Goal: Check status: Check status

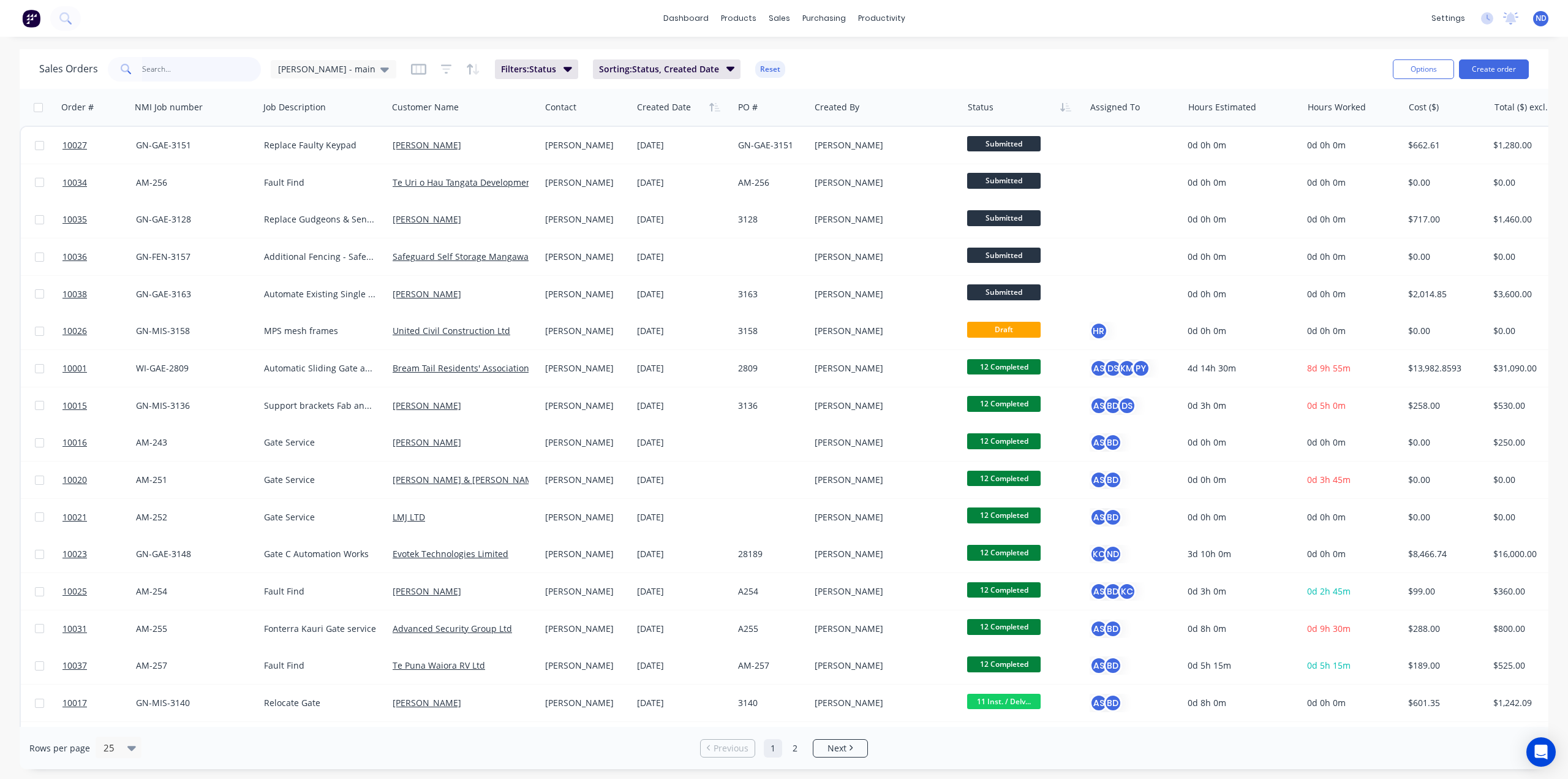
click at [184, 69] on input "text" at bounding box center [202, 69] width 120 height 25
type input "3171"
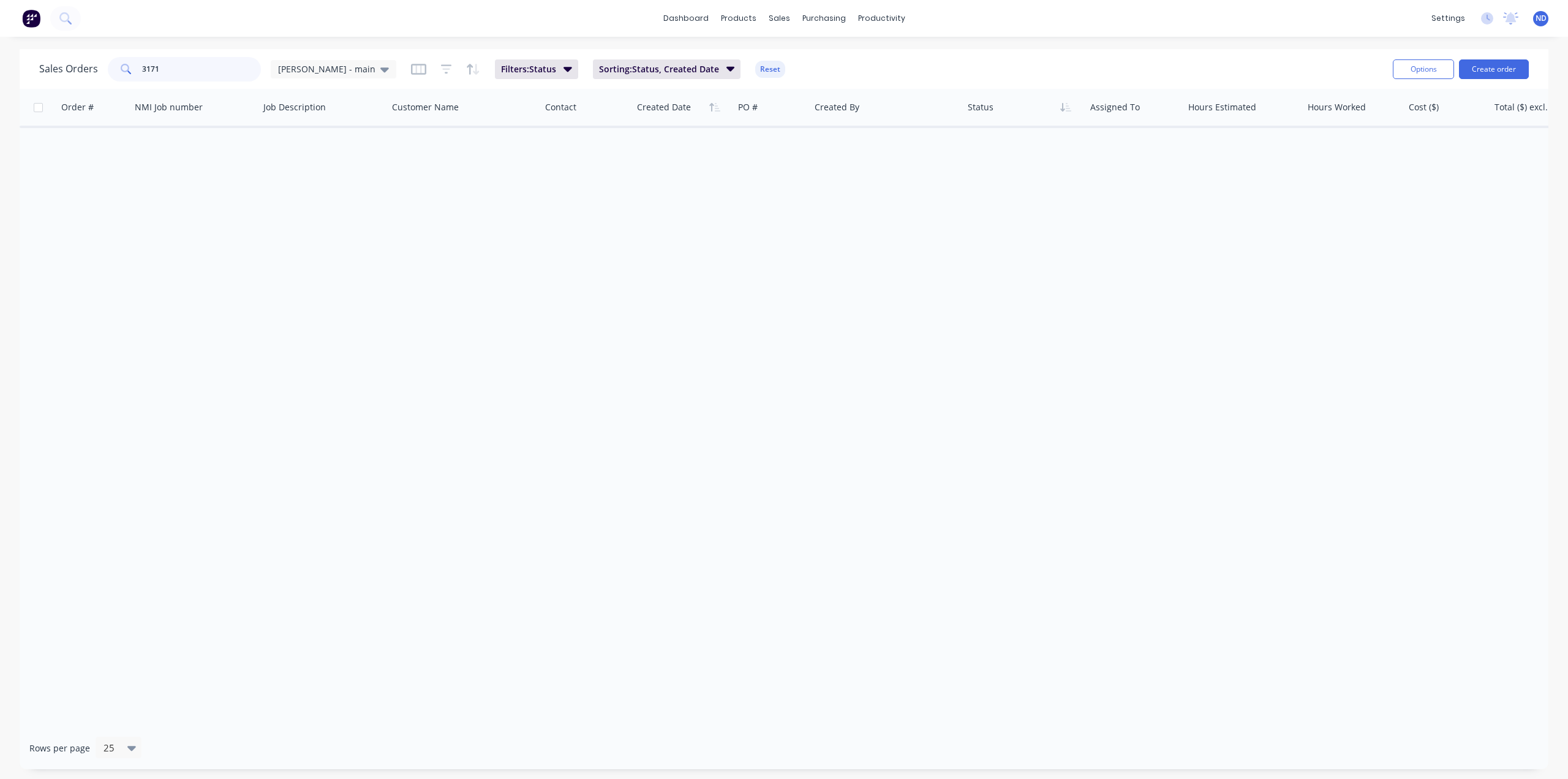
click at [146, 69] on input "3171" at bounding box center [202, 69] width 120 height 25
click at [145, 69] on input "3171" at bounding box center [202, 69] width 120 height 25
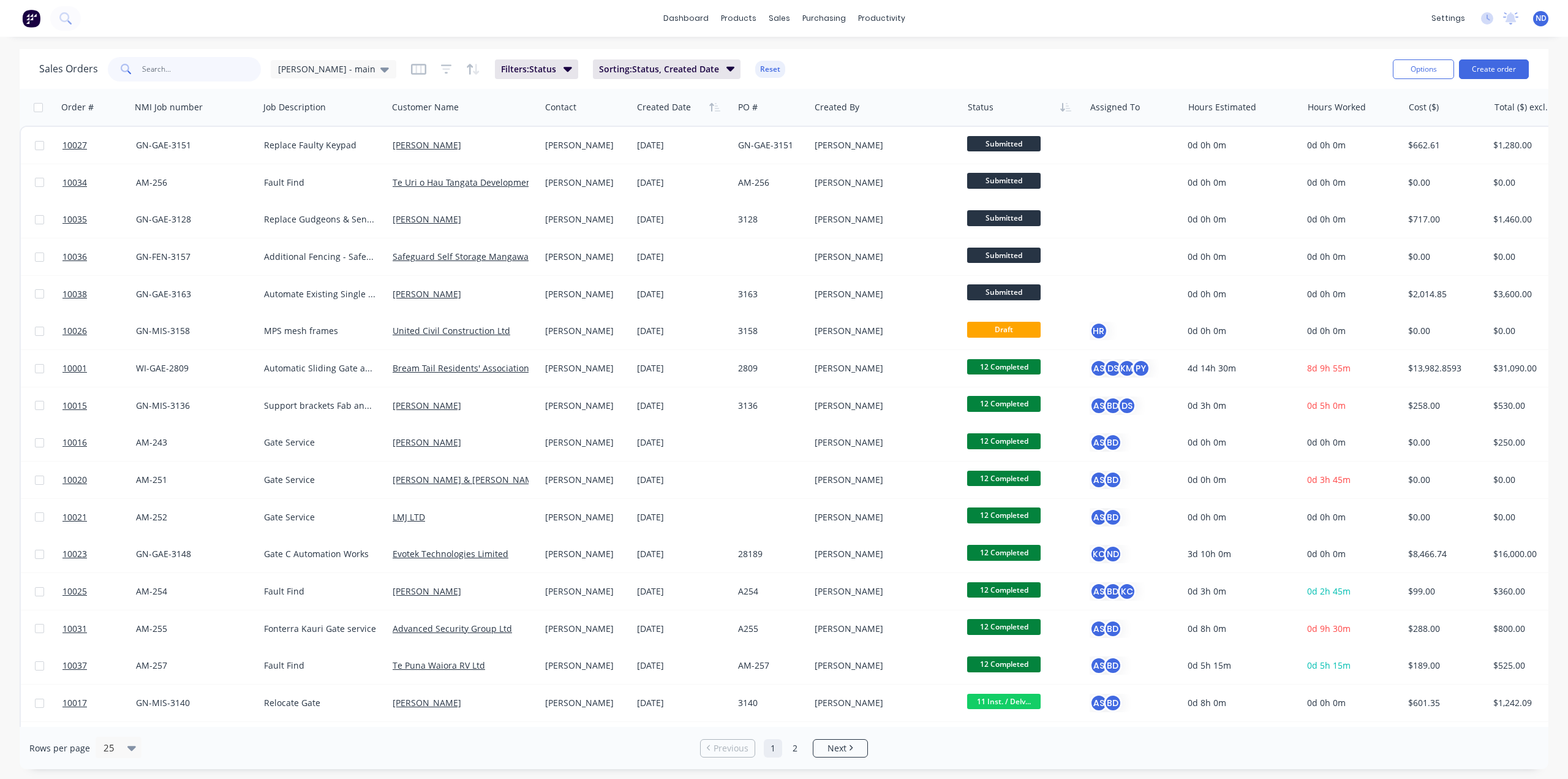
click at [154, 67] on input "text" at bounding box center [202, 69] width 120 height 25
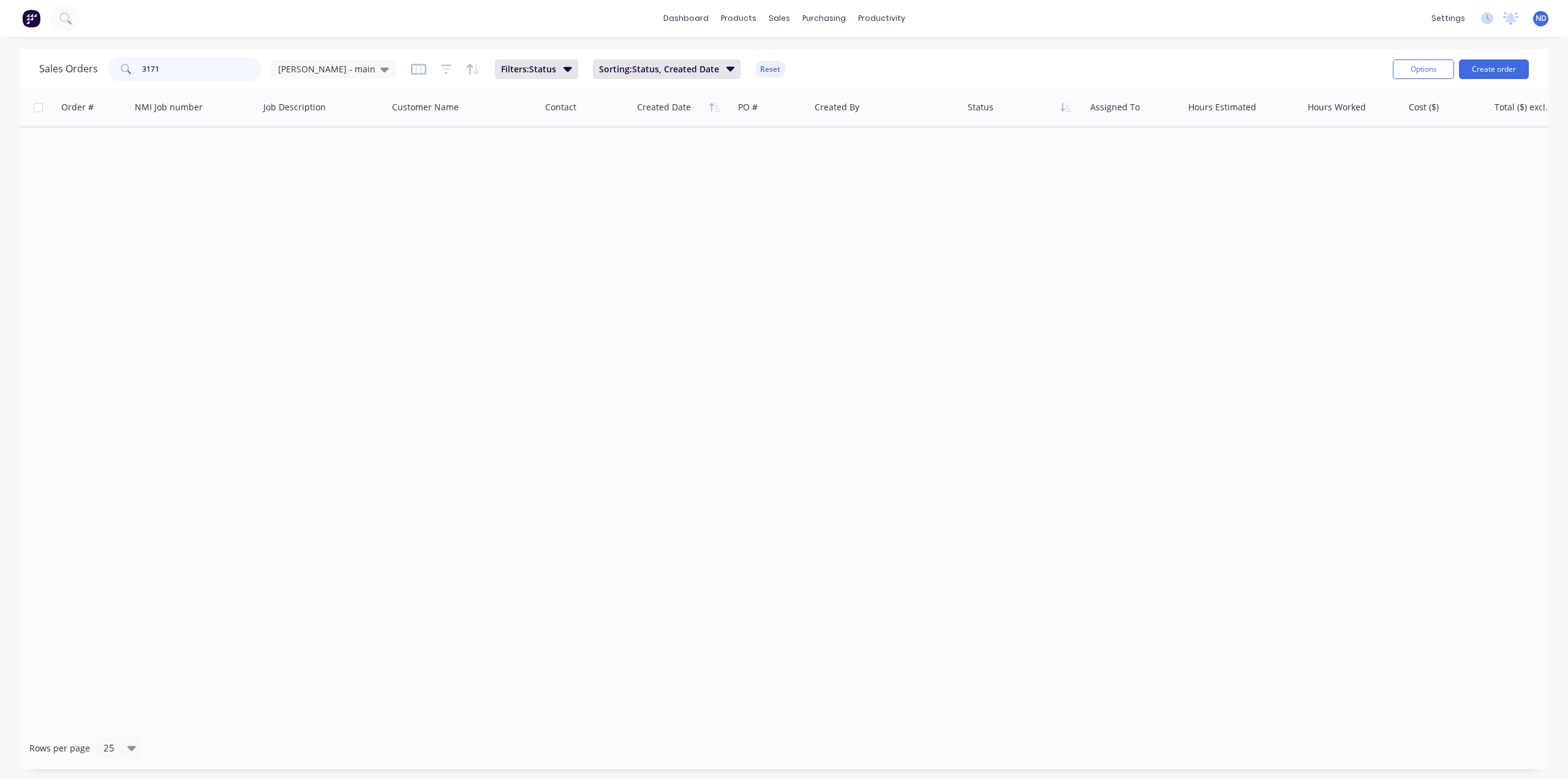
click at [150, 64] on input "3171" at bounding box center [202, 69] width 120 height 25
type input "[PERSON_NAME]"
click at [795, 57] on div at bounding box center [787, 59] width 18 height 11
click at [810, 56] on div "Sales Orders" at bounding box center [825, 59] width 50 height 11
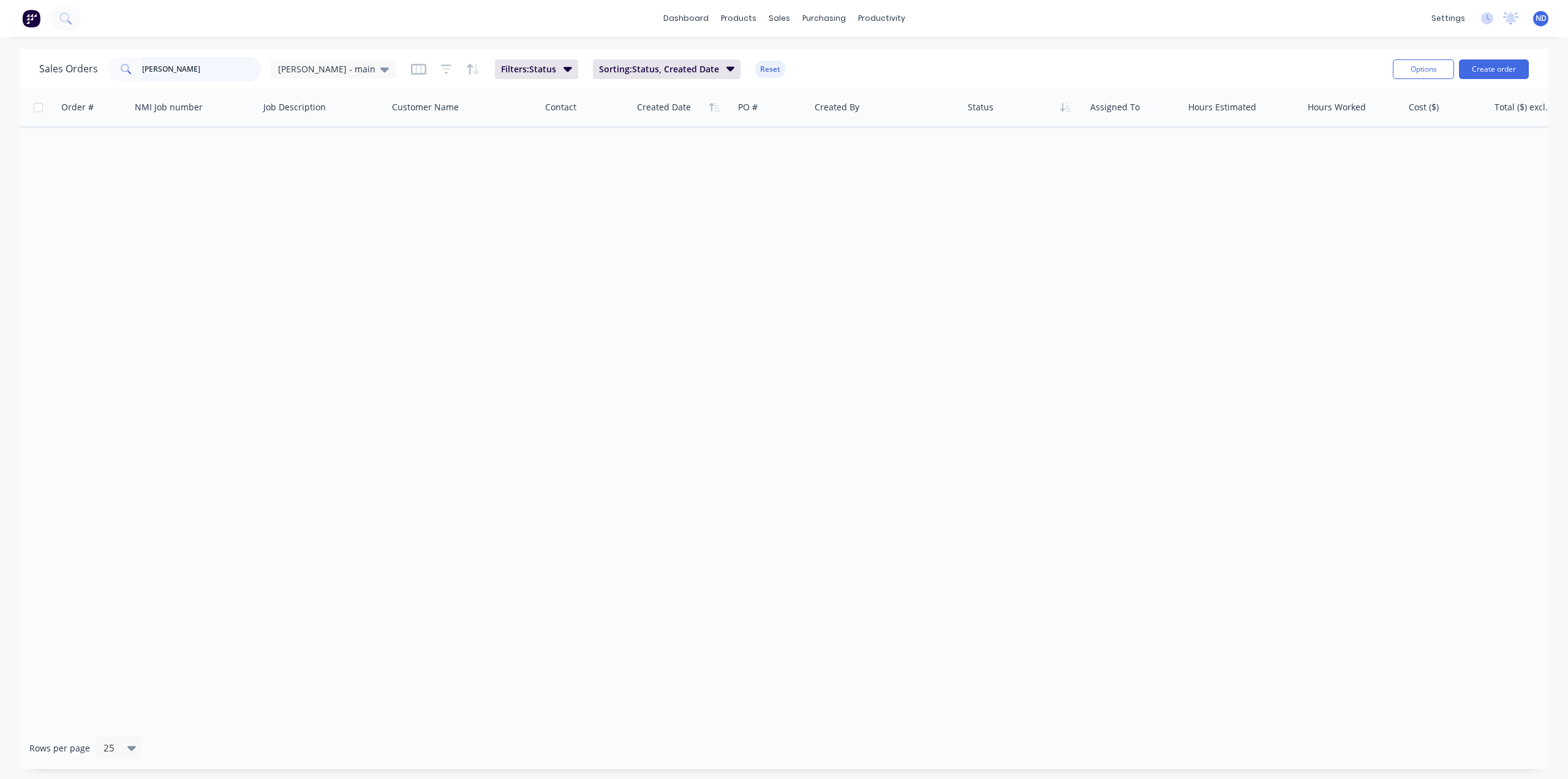
click at [173, 69] on input "[PERSON_NAME]" at bounding box center [202, 69] width 120 height 25
